Goal: Task Accomplishment & Management: Manage account settings

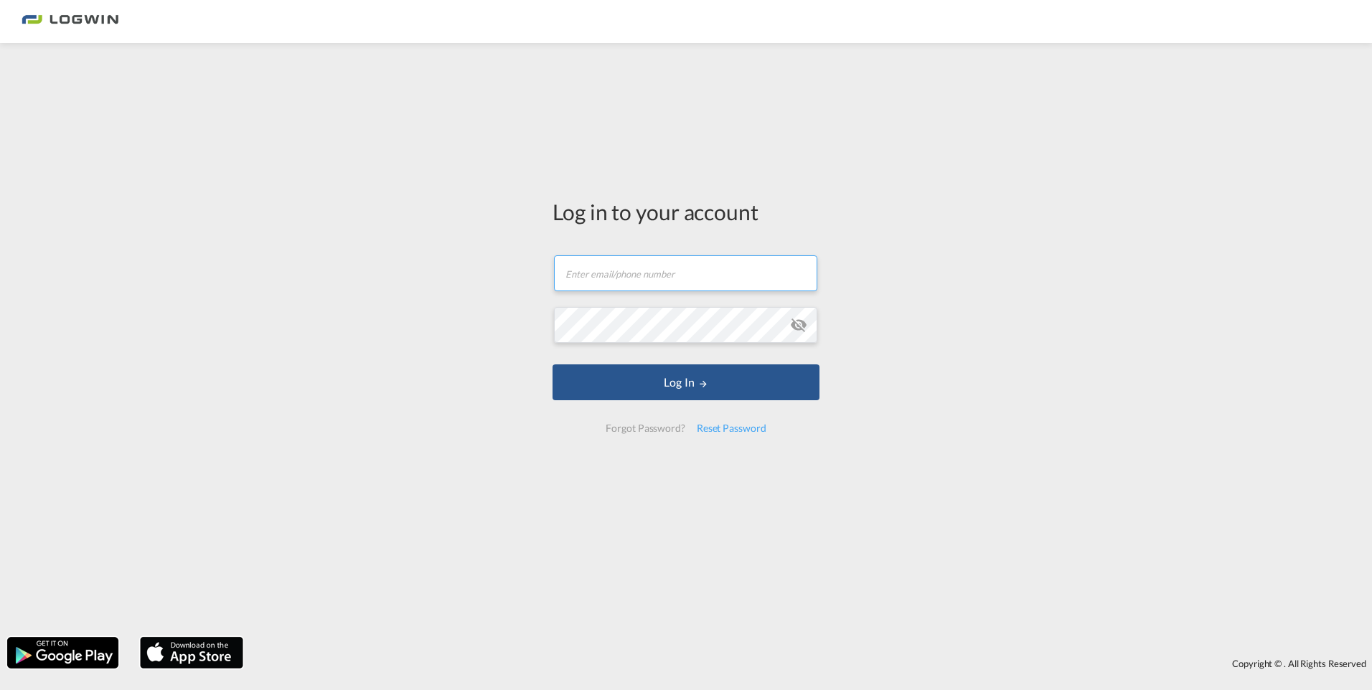
click at [635, 278] on input "text" at bounding box center [685, 274] width 263 height 36
drag, startPoint x: 652, startPoint y: 276, endPoint x: 551, endPoint y: 284, distance: 101.6
click at [551, 284] on div "Log in to your account [PERSON_NAME]#1 Email must be a valid e-mail address Pas…" at bounding box center [686, 321] width 289 height 543
type input "[PERSON_NAME][EMAIL_ADDRESS][DOMAIN_NAME]"
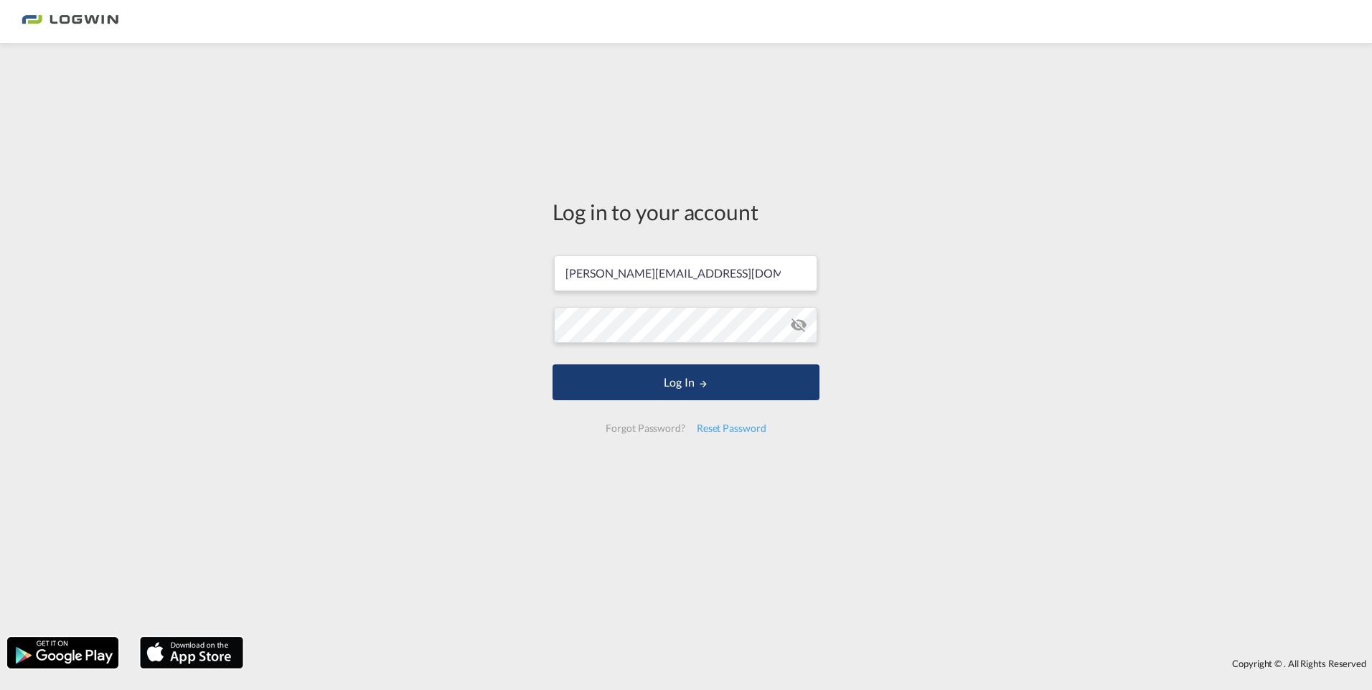
click at [718, 372] on button "Log In" at bounding box center [686, 383] width 267 height 36
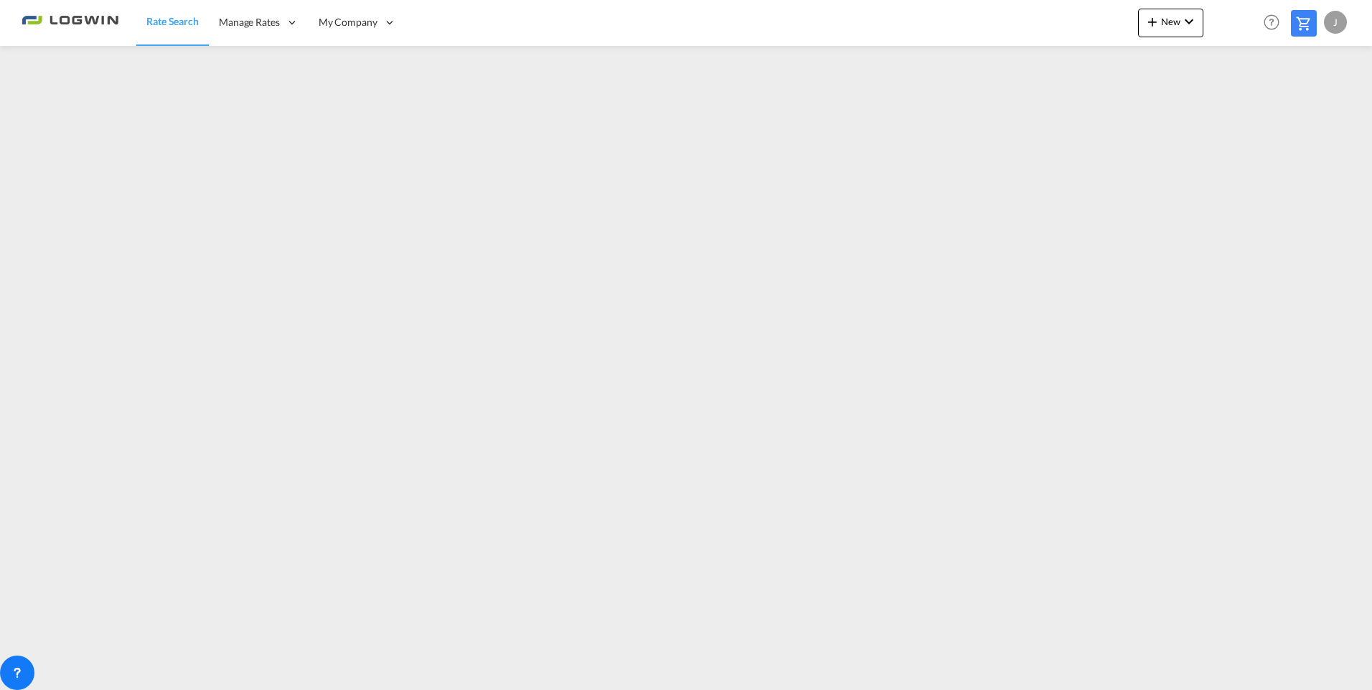
click at [1338, 23] on div "J" at bounding box center [1335, 22] width 23 height 23
click at [1316, 68] on button "My Profile" at bounding box center [1319, 63] width 93 height 29
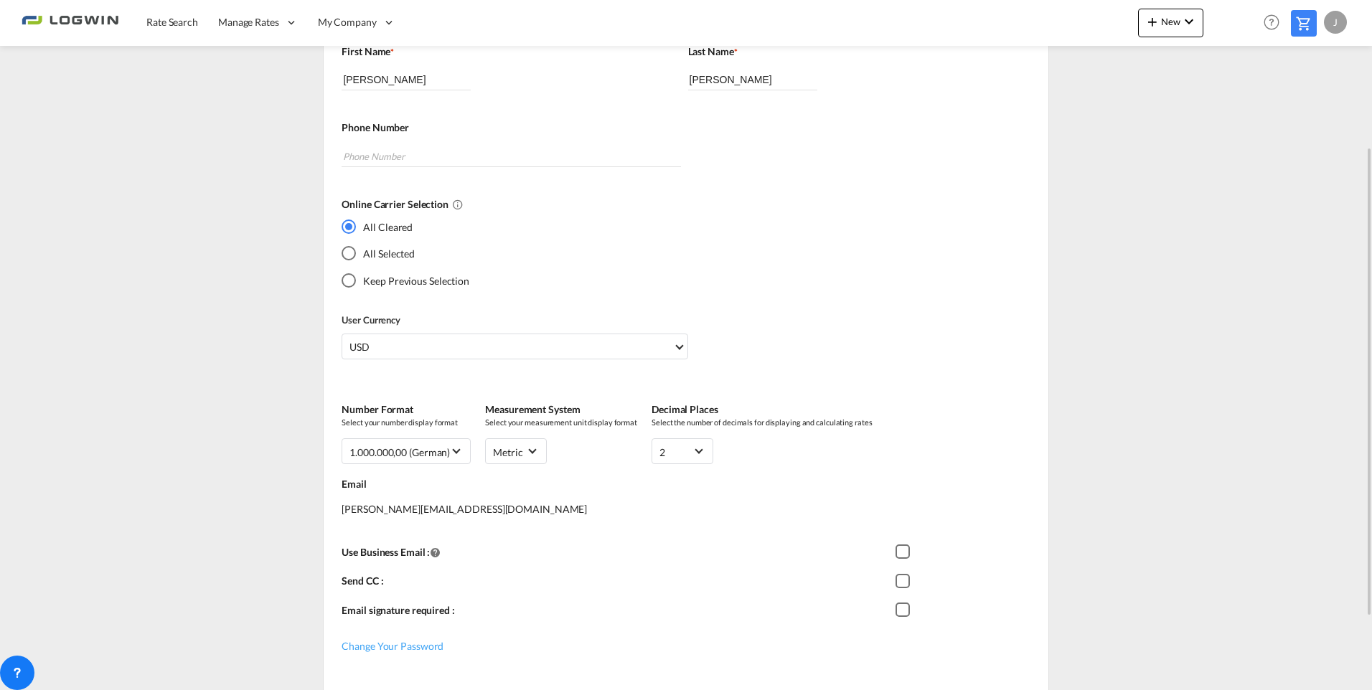
scroll to position [287, 0]
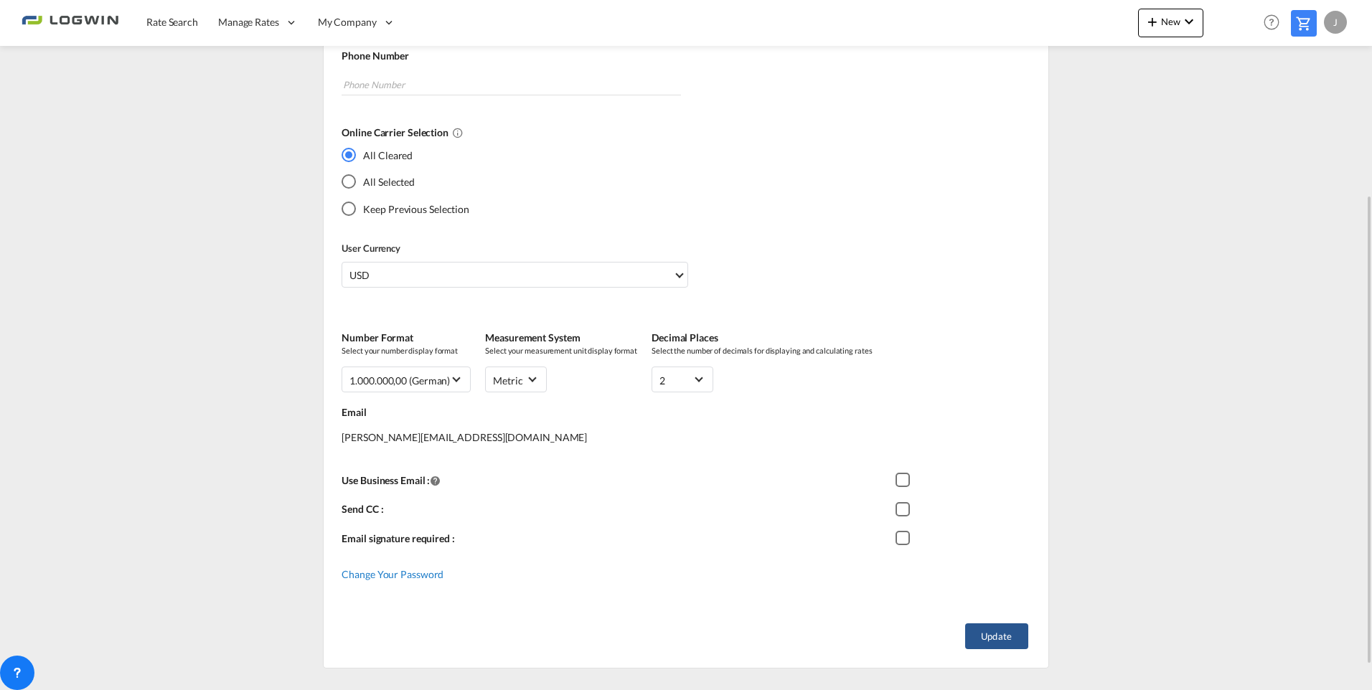
click at [391, 574] on span "Change Your Password" at bounding box center [393, 574] width 102 height 12
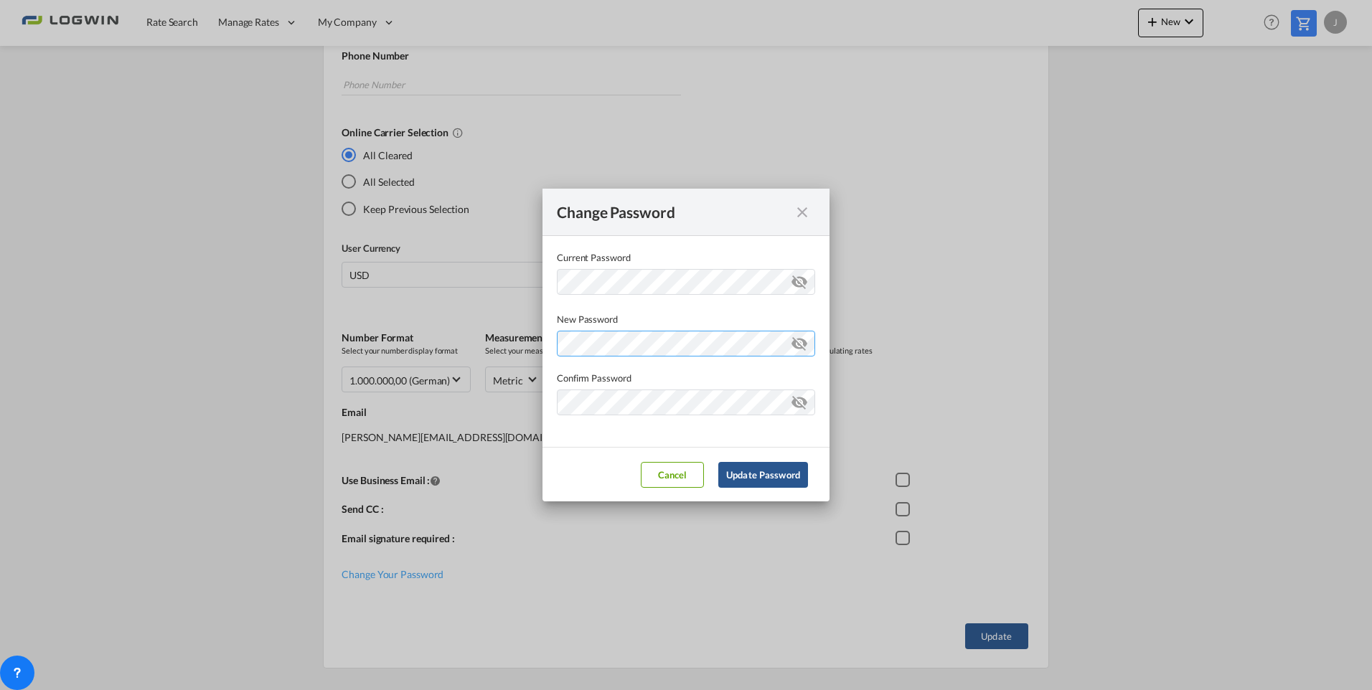
click at [655, 339] on div "Password must contain the following: A special character A number Minimum 8 cha…" at bounding box center [686, 342] width 258 height 30
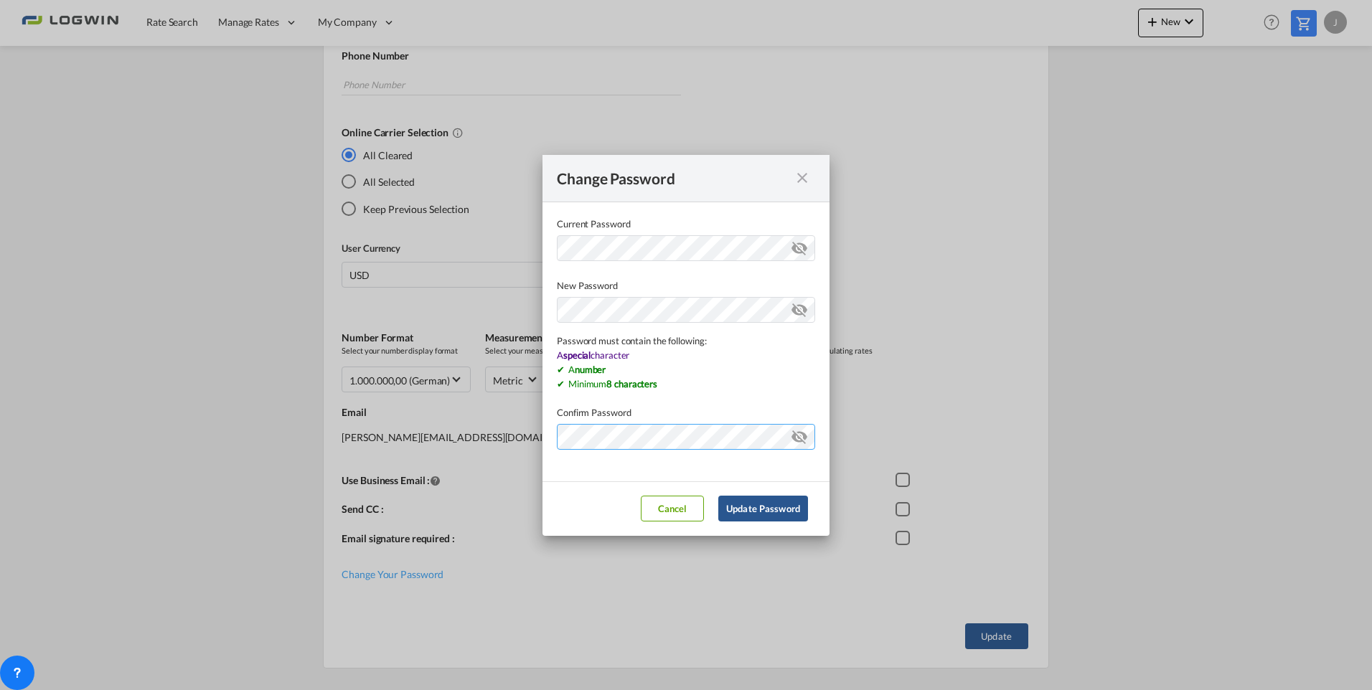
click at [653, 440] on md-dialog-content "Current Password New Password Password must contain the following: A special ch…" at bounding box center [686, 341] width 287 height 279
click at [766, 347] on div "Password must contain the following: A special character A number Minimum 8 cha…" at bounding box center [686, 342] width 258 height 98
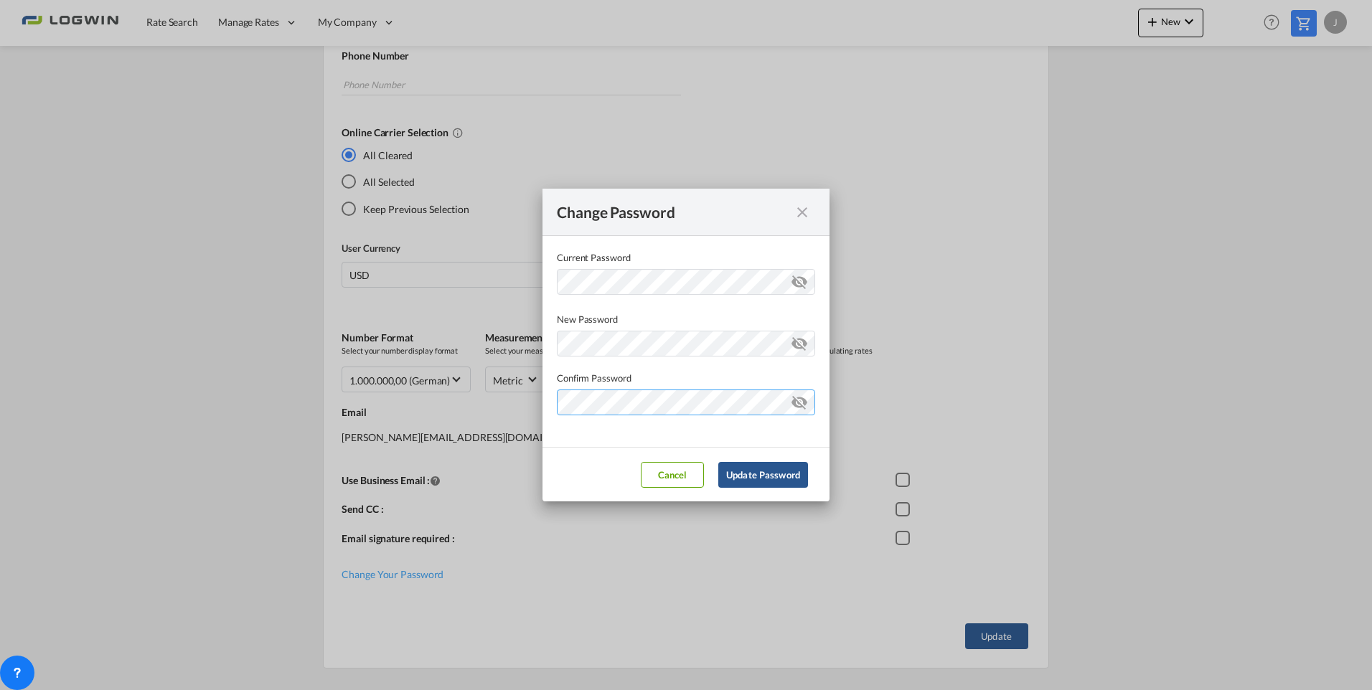
click at [613, 443] on md-dialog-content "Current Password New Password Password must contain the following: A special ch…" at bounding box center [686, 341] width 287 height 211
click at [771, 479] on button "Update Password" at bounding box center [763, 475] width 90 height 26
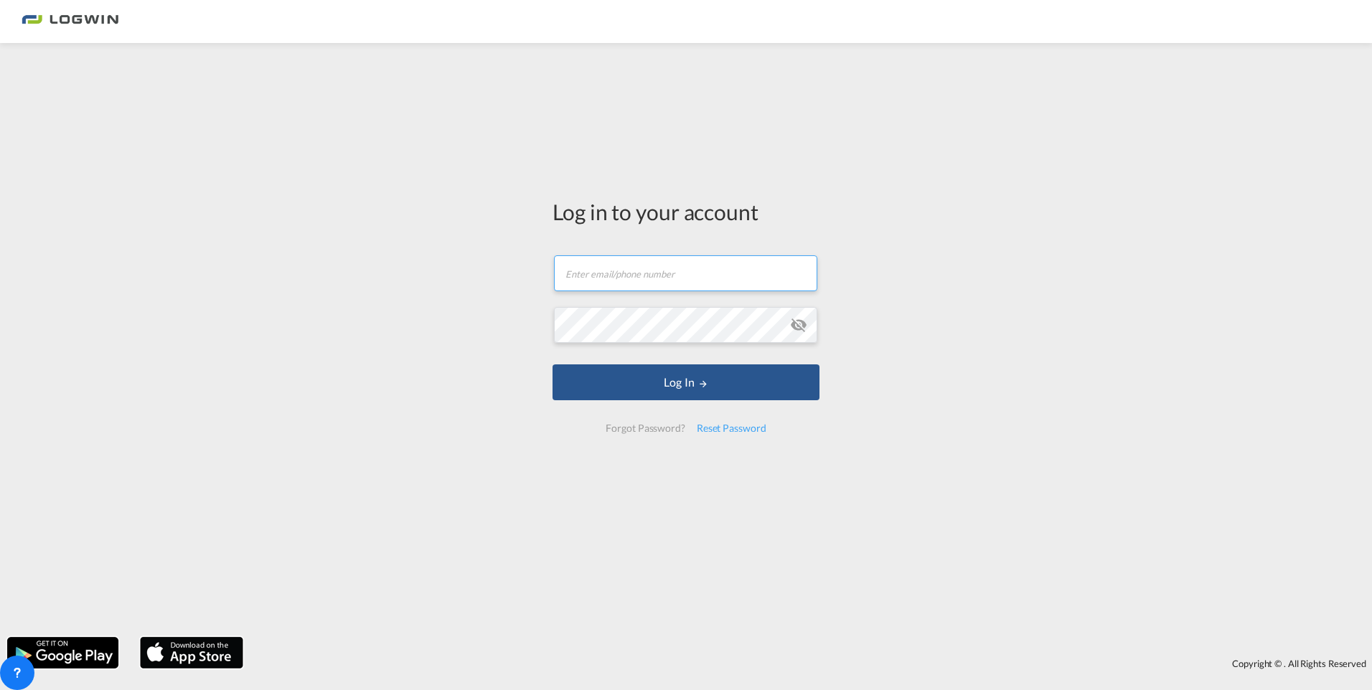
click at [668, 275] on input "text" at bounding box center [685, 274] width 263 height 36
type input "[PERSON_NAME][EMAIL_ADDRESS][DOMAIN_NAME]"
click at [553, 365] on button "Log In" at bounding box center [686, 383] width 267 height 36
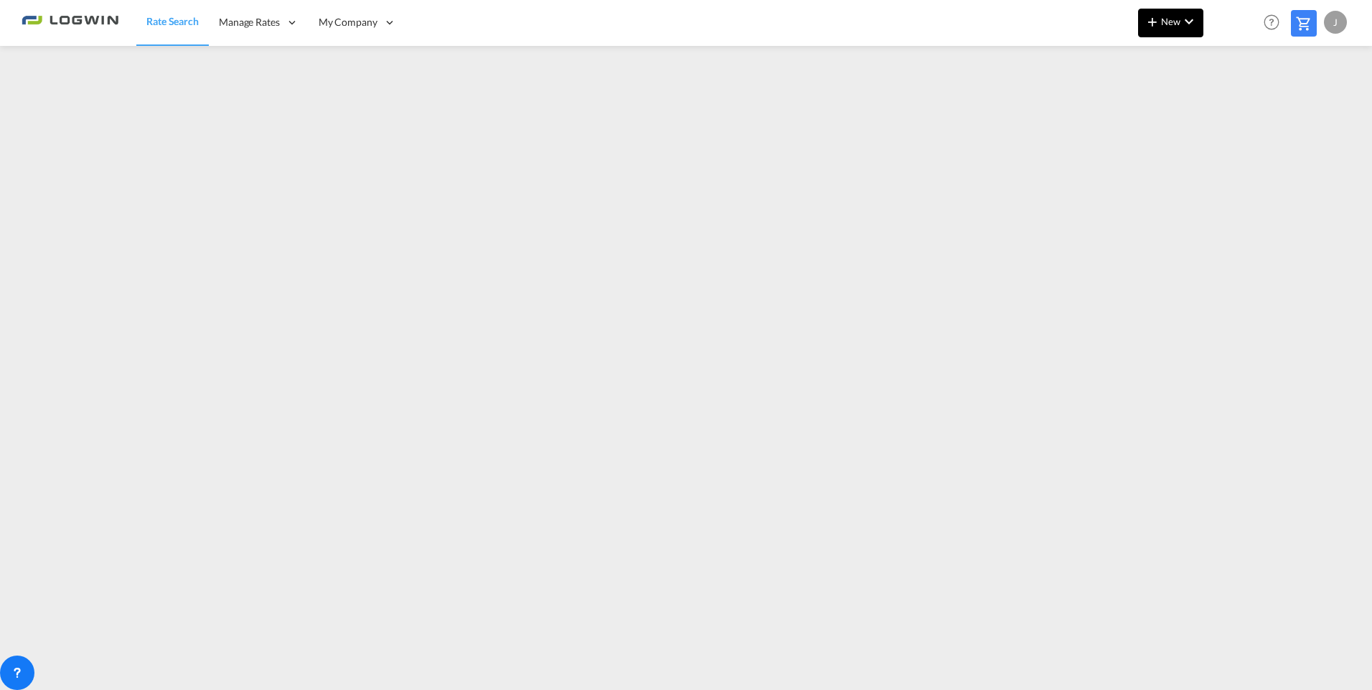
click at [1197, 19] on md-icon "icon-chevron-down" at bounding box center [1189, 21] width 17 height 17
click at [1196, 19] on md-backdrop at bounding box center [686, 345] width 1372 height 690
click at [1196, 19] on md-icon "icon-chevron-down" at bounding box center [1189, 21] width 17 height 17
click at [1167, 66] on div "Rates" at bounding box center [1153, 61] width 57 height 36
click at [1187, 14] on md-backdrop at bounding box center [686, 345] width 1372 height 690
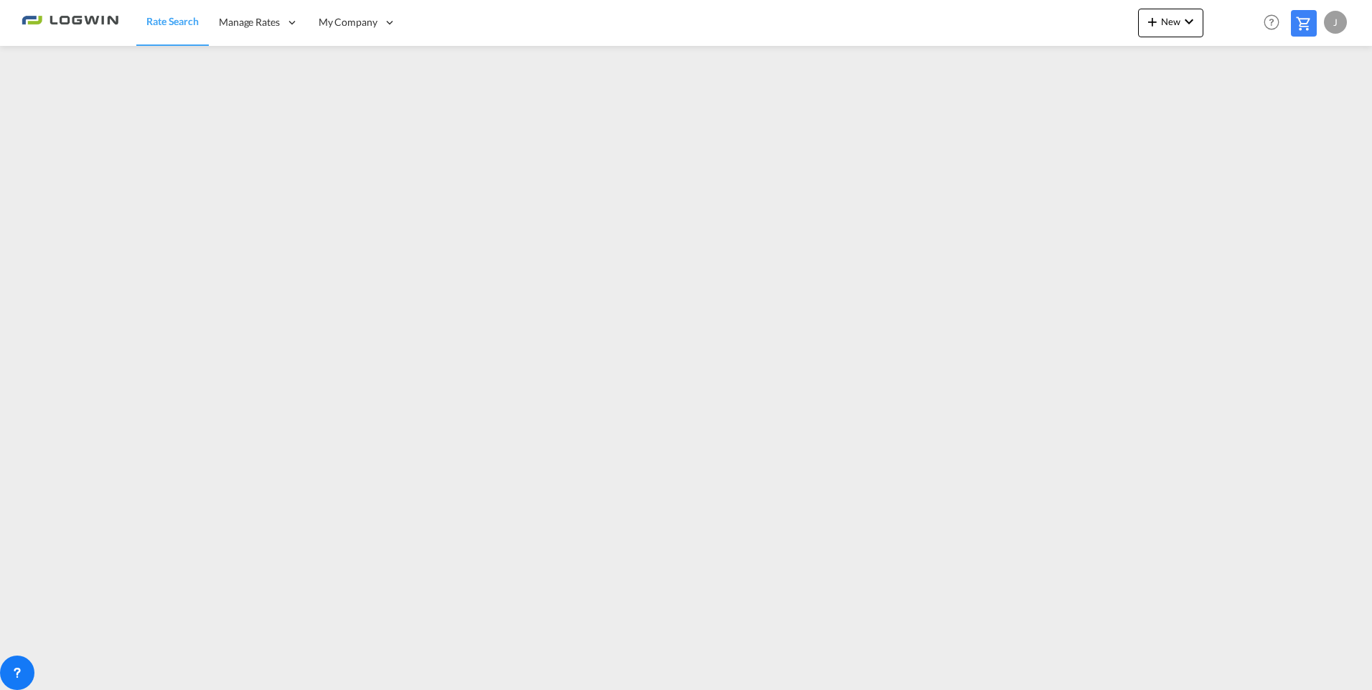
click at [1339, 15] on div "J" at bounding box center [1335, 22] width 23 height 23
click at [1301, 113] on button "Logout" at bounding box center [1319, 109] width 93 height 29
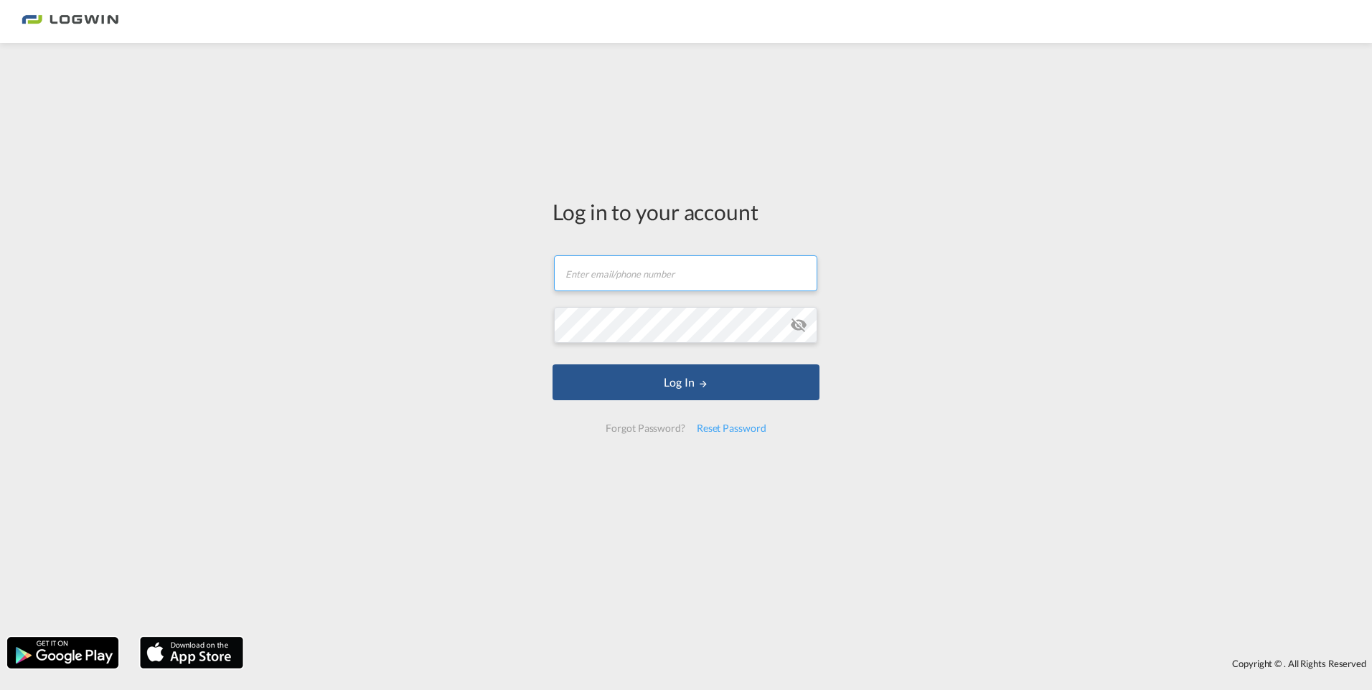
click at [619, 271] on input "text" at bounding box center [685, 274] width 263 height 36
type input "[PERSON_NAME][EMAIL_ADDRESS][DOMAIN_NAME]"
click at [553, 365] on button "Log In" at bounding box center [686, 383] width 267 height 36
